Goal: Task Accomplishment & Management: Use online tool/utility

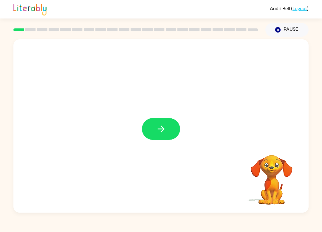
click at [169, 121] on button "button" at bounding box center [161, 129] width 38 height 22
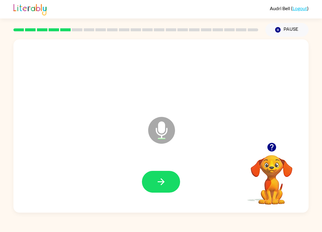
click at [159, 188] on button "button" at bounding box center [161, 182] width 38 height 22
click at [156, 176] on button "button" at bounding box center [161, 182] width 38 height 22
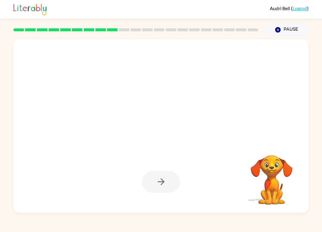
click at [172, 176] on div at bounding box center [161, 182] width 38 height 22
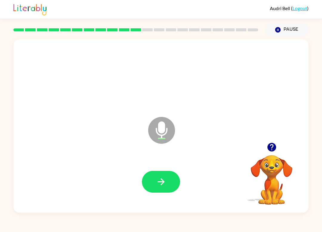
click at [167, 178] on button "button" at bounding box center [161, 182] width 38 height 22
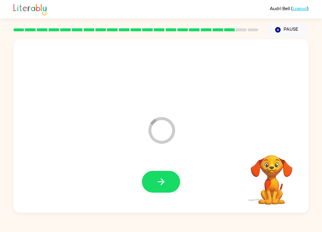
click at [165, 190] on button "button" at bounding box center [161, 182] width 38 height 22
click at [171, 181] on div at bounding box center [161, 182] width 38 height 22
click at [170, 174] on div at bounding box center [161, 182] width 38 height 22
click at [170, 180] on div at bounding box center [161, 182] width 38 height 22
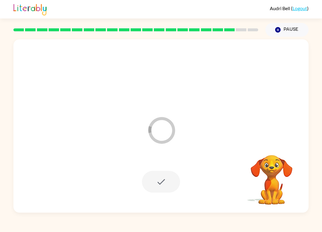
click at [163, 175] on div at bounding box center [161, 182] width 38 height 22
click at [172, 187] on div at bounding box center [161, 182] width 38 height 22
click at [166, 183] on div at bounding box center [161, 182] width 38 height 22
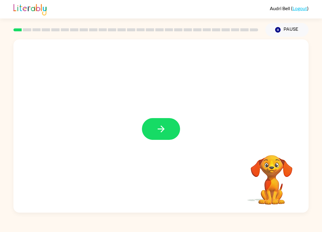
click at [158, 120] on button "button" at bounding box center [161, 129] width 38 height 22
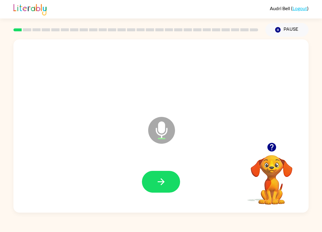
click at [164, 176] on button "button" at bounding box center [161, 182] width 38 height 22
click at [156, 191] on button "button" at bounding box center [161, 182] width 38 height 22
click at [322, 230] on div "Audri Bell ( Logout ) Pause Pause j Microphone The Microphone is here when it i…" at bounding box center [161, 116] width 322 height 232
click at [167, 180] on button "button" at bounding box center [161, 182] width 38 height 22
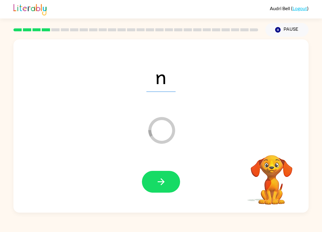
click at [160, 167] on div at bounding box center [161, 182] width 284 height 50
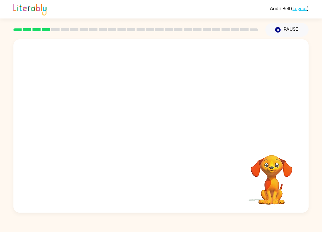
click at [169, 176] on div "Your browser must support playing .mp4 files to use Literably. Please try using…" at bounding box center [161, 125] width 296 height 173
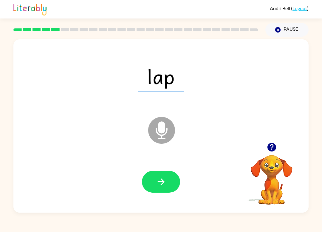
click at [154, 193] on button "button" at bounding box center [161, 182] width 38 height 22
click at [168, 178] on div at bounding box center [161, 182] width 38 height 22
click at [167, 181] on button "button" at bounding box center [161, 182] width 38 height 22
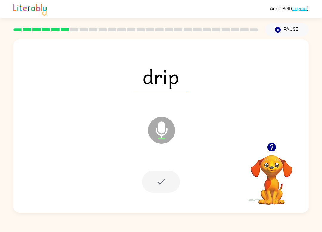
click at [167, 181] on div at bounding box center [161, 182] width 38 height 22
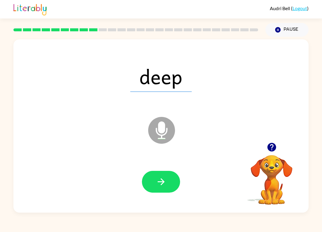
click at [164, 178] on icon "button" at bounding box center [161, 182] width 10 height 10
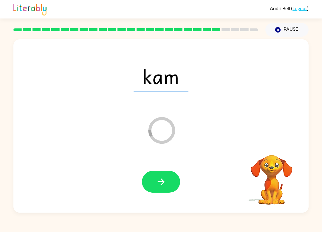
click at [291, 31] on button "Pause Pause" at bounding box center [287, 30] width 43 height 14
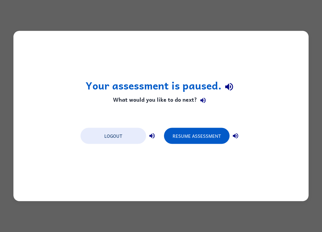
click at [114, 130] on button "Logout" at bounding box center [114, 136] width 66 height 16
